Goal: Information Seeking & Learning: Check status

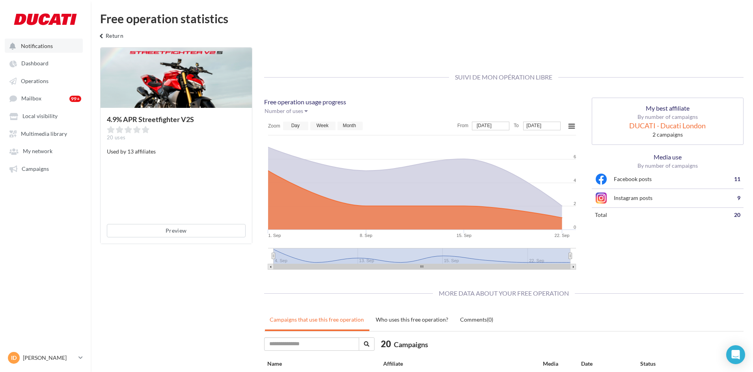
scroll to position [307, 0]
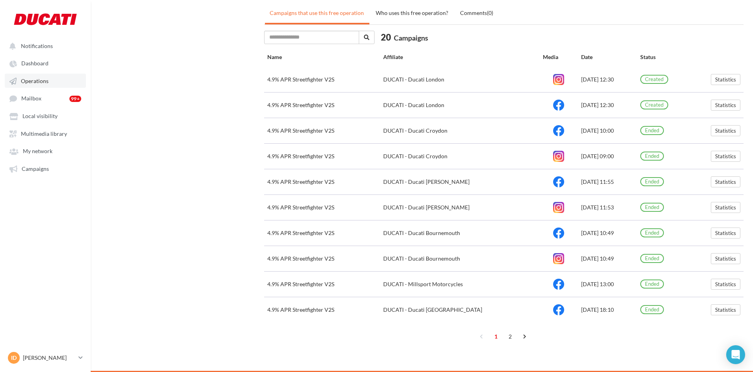
click at [29, 78] on span "Operations" at bounding box center [35, 81] width 28 height 7
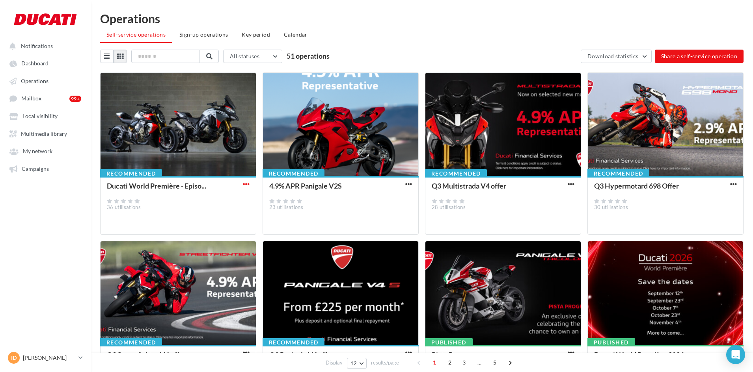
click at [244, 183] on span "button" at bounding box center [246, 184] width 7 height 7
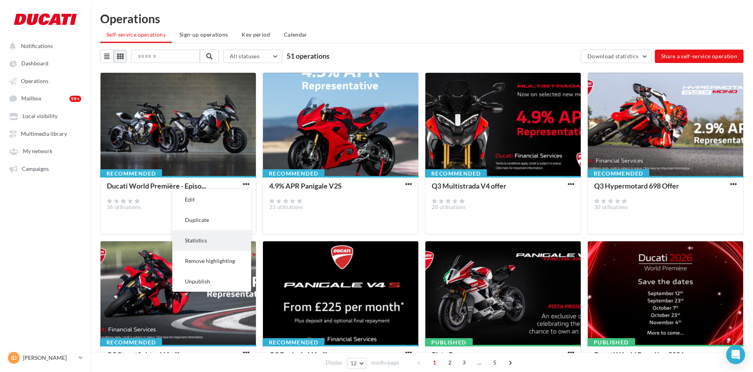
click at [224, 245] on button "Statistics" at bounding box center [211, 241] width 79 height 20
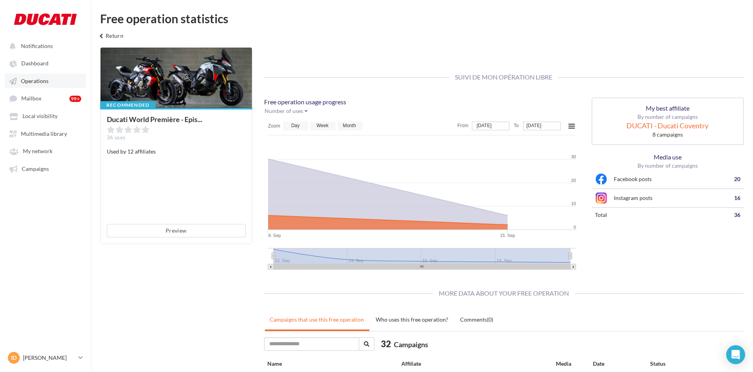
drag, startPoint x: 26, startPoint y: 78, endPoint x: 36, endPoint y: 78, distance: 9.5
click at [26, 78] on span "Operations" at bounding box center [35, 81] width 28 height 7
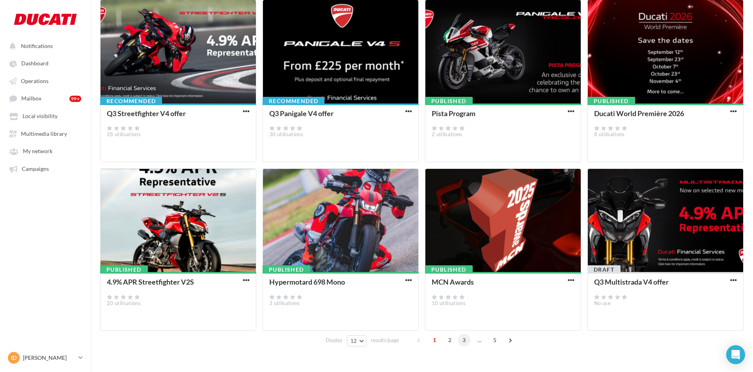
scroll to position [244, 0]
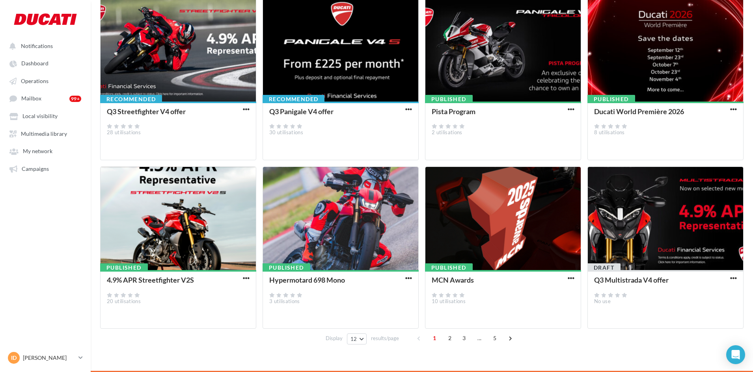
click at [442, 333] on div "1 2 3 ... 5" at bounding box center [465, 338] width 105 height 13
click at [444, 337] on span "2" at bounding box center [449, 338] width 13 height 13
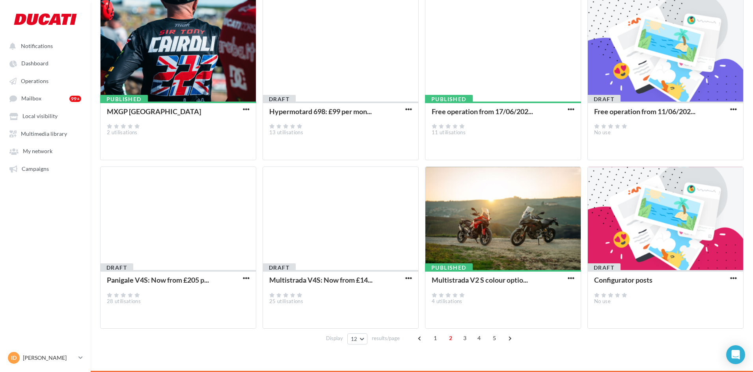
scroll to position [0, 0]
